Goal: Check status: Check status

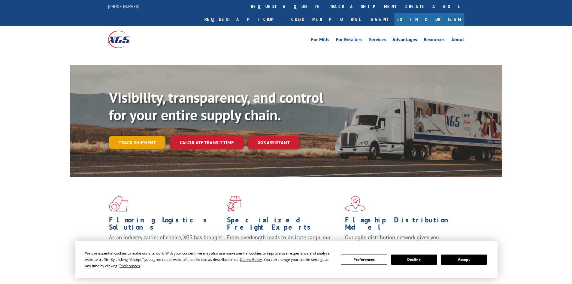
click at [143, 136] on link "Track shipment" at bounding box center [137, 142] width 56 height 13
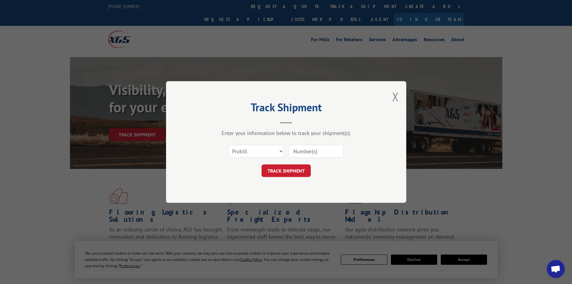
click at [273, 152] on select "Select category... Probill BOL PO" at bounding box center [256, 151] width 55 height 13
select select "po"
click at [229, 145] on select "Select category... Probill BOL PO" at bounding box center [256, 151] width 55 height 13
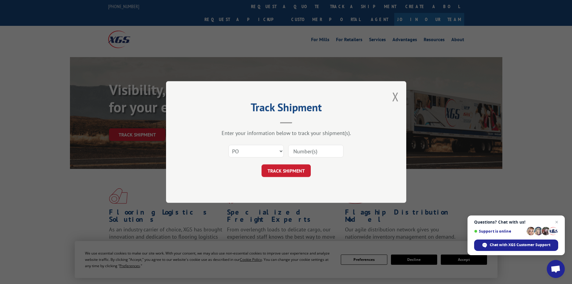
click at [295, 152] on input at bounding box center [315, 151] width 55 height 13
paste input "I am reaching out about PO# 19545690. I was processing the po and noticed that …"
type input "I am reaching out about PO# 19545690. I was processing the po and noticed that …"
drag, startPoint x: 341, startPoint y: 151, endPoint x: 266, endPoint y: 153, distance: 74.8
click at [266, 153] on div "Select category... Probill BOL PO I am reaching out about PO# 19545690. I was p…" at bounding box center [286, 151] width 180 height 20
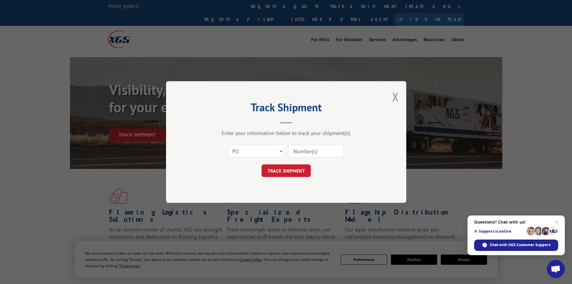
click at [309, 151] on input at bounding box center [315, 151] width 55 height 13
paste input "19492643"
type input "19492643"
click at [290, 168] on button "TRACK SHIPMENT" at bounding box center [286, 170] width 49 height 13
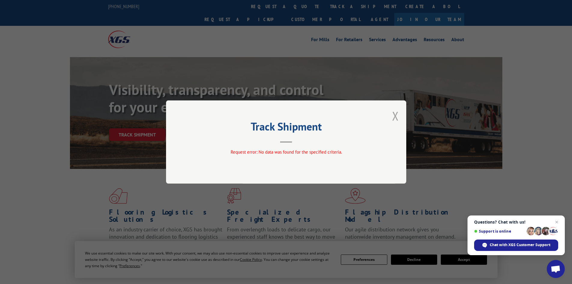
click at [393, 114] on button "Close modal" at bounding box center [395, 116] width 7 height 16
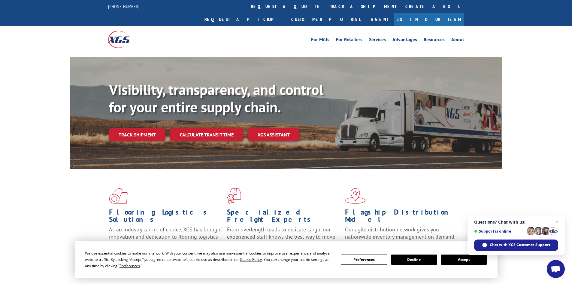
drag, startPoint x: 142, startPoint y: 120, endPoint x: 146, endPoint y: 120, distance: 3.3
click at [142, 128] on link "Track shipment" at bounding box center [137, 134] width 56 height 13
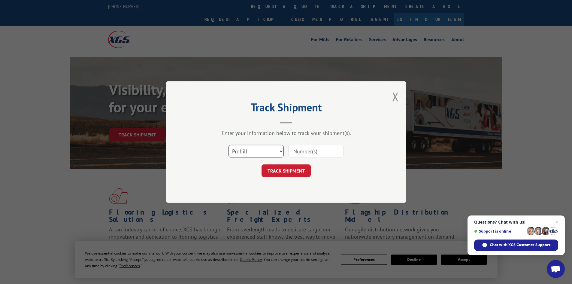
click at [263, 152] on select "Select category... Probill BOL PO" at bounding box center [256, 151] width 55 height 13
select select "po"
click at [229, 145] on select "Select category... Probill BOL PO" at bounding box center [256, 151] width 55 height 13
click at [313, 151] on input at bounding box center [315, 151] width 55 height 13
paste input "19545667"
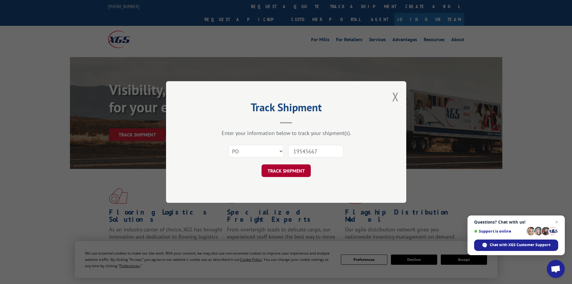
type input "19545667"
click at [298, 168] on button "TRACK SHIPMENT" at bounding box center [286, 170] width 49 height 13
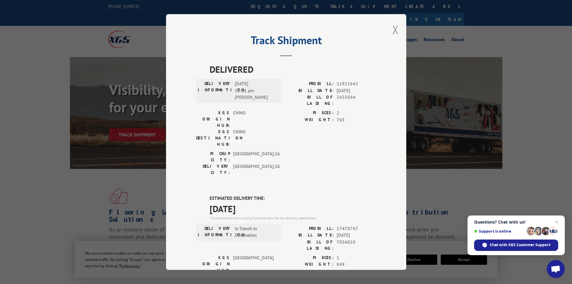
click at [395, 27] on button "Close modal" at bounding box center [395, 30] width 7 height 16
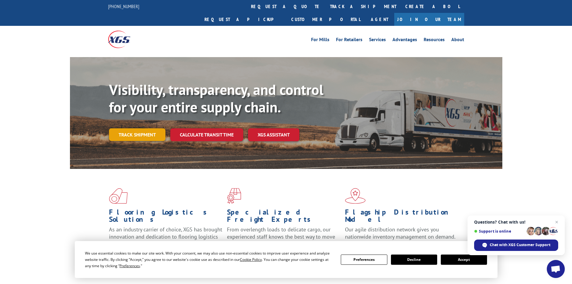
click at [157, 128] on link "Track shipment" at bounding box center [137, 134] width 56 height 13
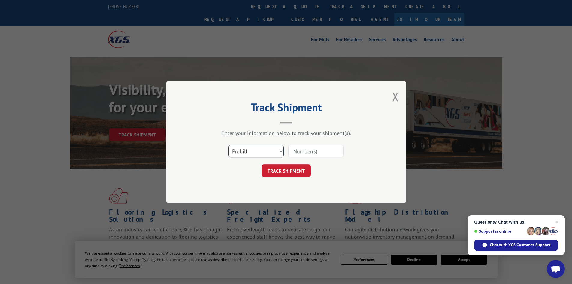
click at [282, 153] on select "Select category... Probill BOL PO" at bounding box center [256, 151] width 55 height 13
select select "po"
click at [229, 145] on select "Select category... Probill BOL PO" at bounding box center [256, 151] width 55 height 13
click at [307, 151] on input at bounding box center [315, 151] width 55 height 13
paste input "19545640"
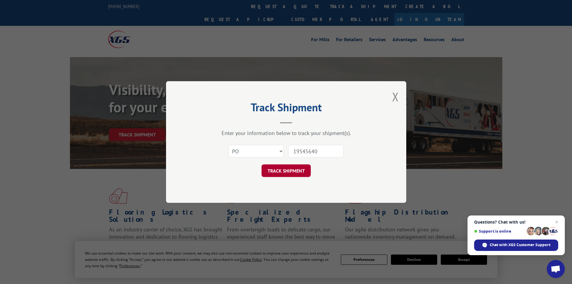
type input "19545640"
click at [287, 171] on button "TRACK SHIPMENT" at bounding box center [286, 170] width 49 height 13
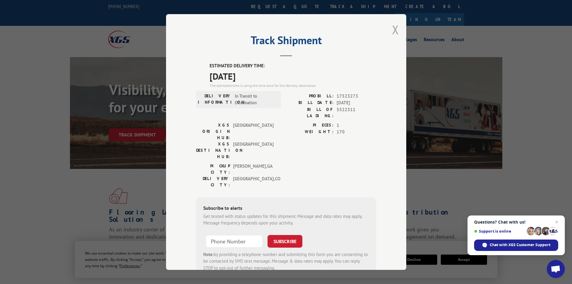
drag, startPoint x: 392, startPoint y: 28, endPoint x: 229, endPoint y: 21, distance: 163.0
click at [392, 28] on button "Close modal" at bounding box center [395, 30] width 7 height 16
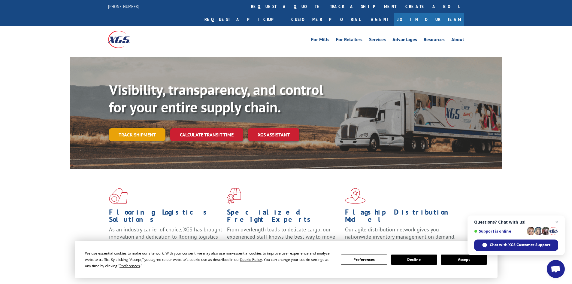
click at [142, 128] on link "Track shipment" at bounding box center [137, 134] width 56 height 13
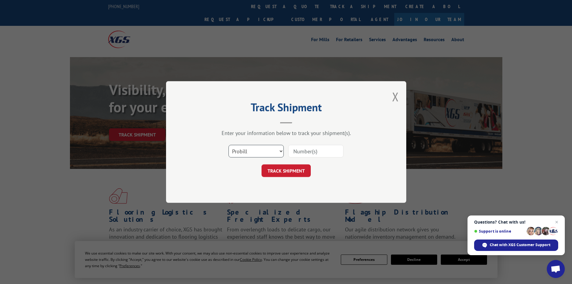
click at [248, 151] on select "Select category... Probill BOL PO" at bounding box center [256, 151] width 55 height 13
select select "po"
click at [229, 145] on select "Select category... Probill BOL PO" at bounding box center [256, 151] width 55 height 13
click at [303, 151] on input at bounding box center [315, 151] width 55 height 13
paste input "19545680"
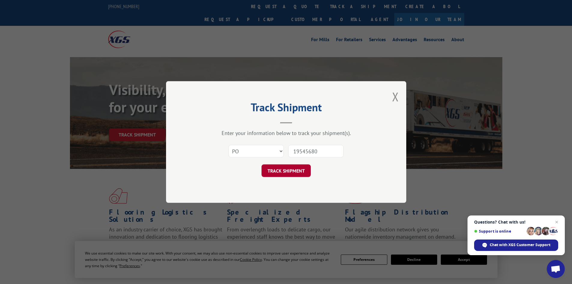
type input "19545680"
click at [281, 172] on button "TRACK SHIPMENT" at bounding box center [286, 170] width 49 height 13
